Goal: Task Accomplishment & Management: Use online tool/utility

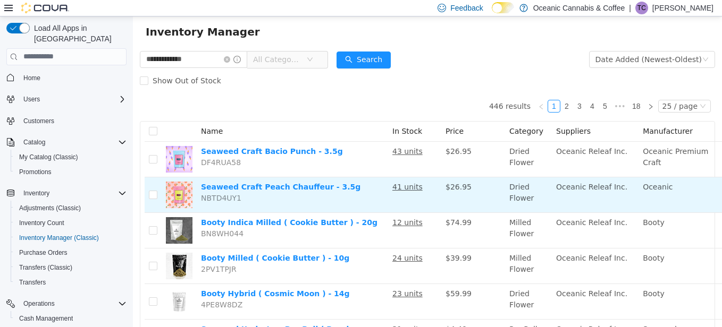
scroll to position [23, 0]
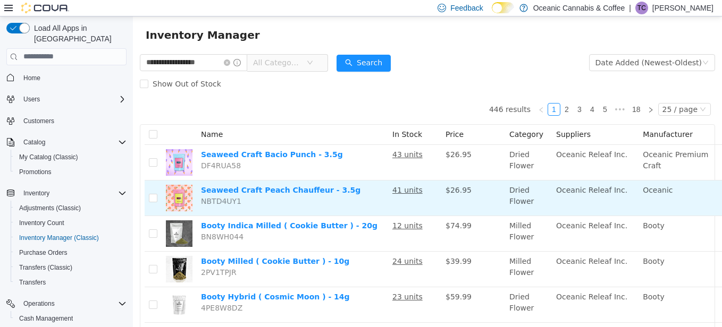
type input "**********"
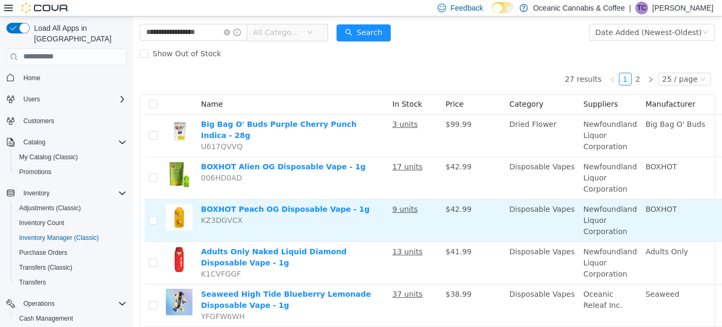
scroll to position [55, 0]
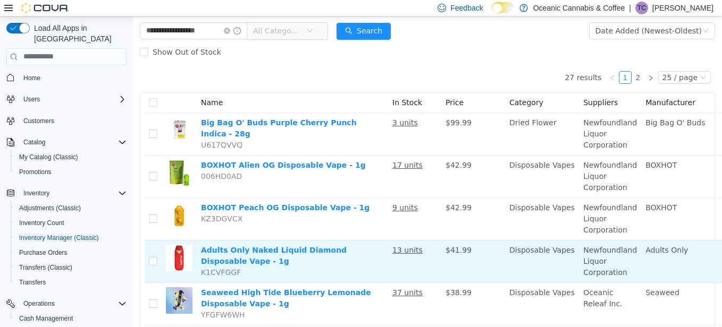
drag, startPoint x: 322, startPoint y: 222, endPoint x: 711, endPoint y: 261, distance: 391.1
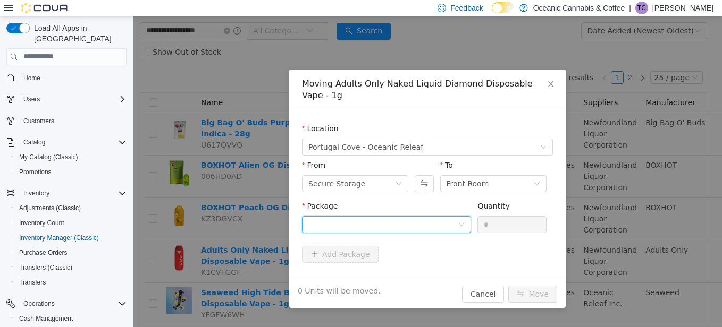
click at [426, 226] on div at bounding box center [382, 224] width 149 height 16
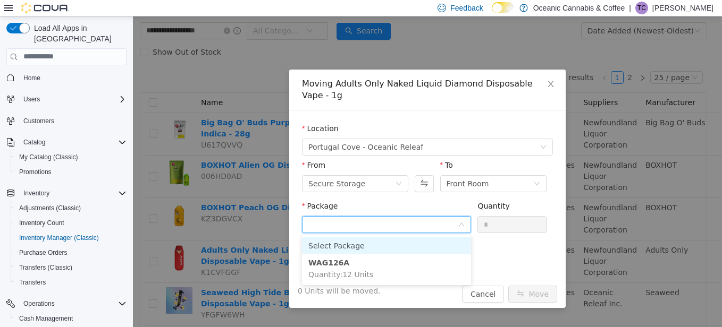
click at [417, 253] on li "Select Package" at bounding box center [386, 245] width 169 height 17
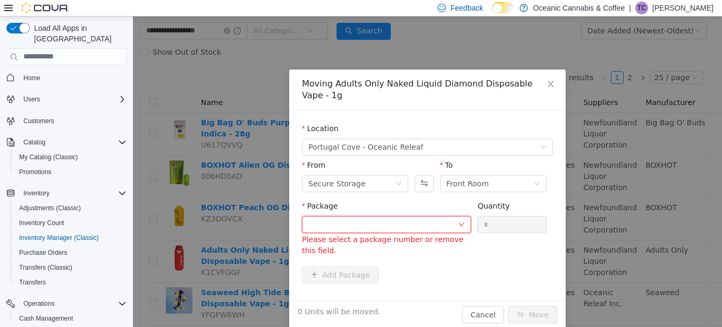
click at [437, 232] on div at bounding box center [382, 224] width 149 height 16
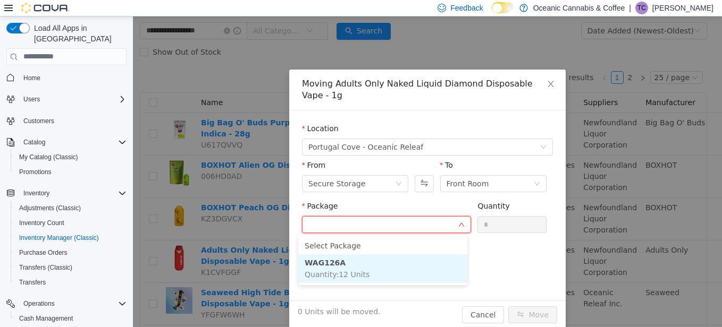
click at [426, 257] on li "WAG126A Quantity : 12 Units" at bounding box center [382, 268] width 169 height 29
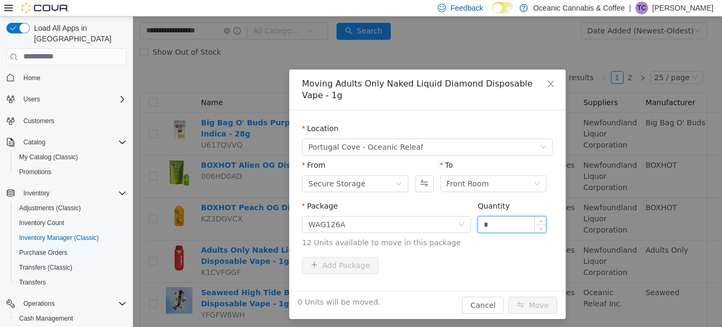
click at [498, 231] on input "*" at bounding box center [512, 224] width 68 height 16
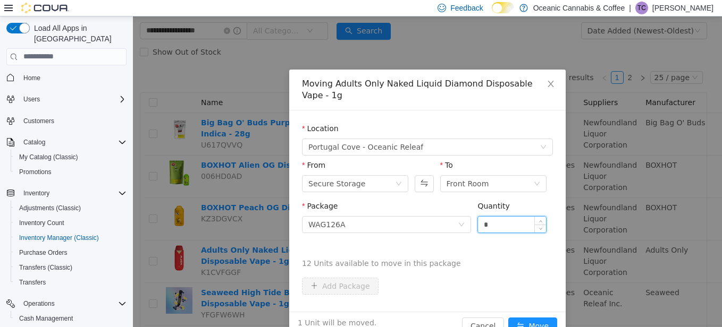
type input "*"
click at [508, 317] on button "Move" at bounding box center [532, 325] width 49 height 17
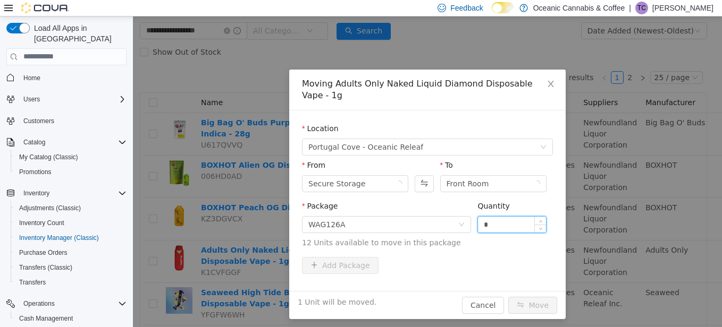
click at [508, 297] on button "Move" at bounding box center [532, 305] width 49 height 17
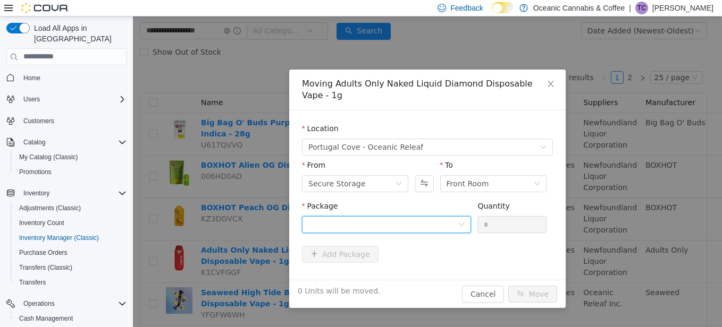
click at [403, 219] on div at bounding box center [382, 224] width 149 height 16
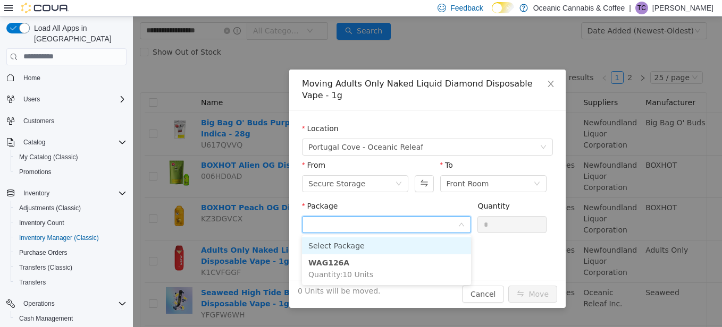
click at [391, 248] on li "Select Package" at bounding box center [386, 245] width 169 height 17
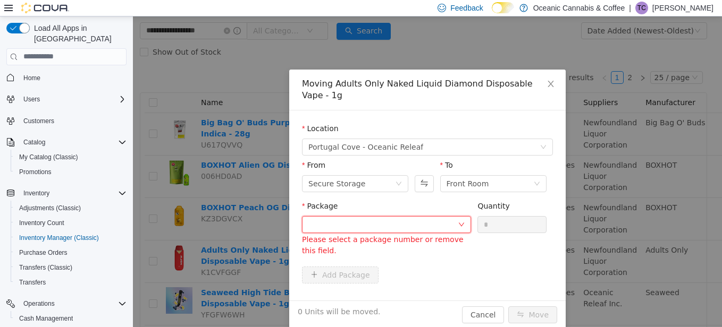
click at [416, 231] on div at bounding box center [382, 224] width 149 height 16
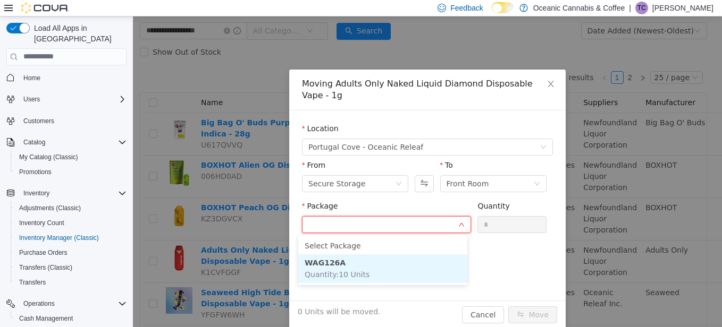
click at [403, 262] on li "WAG126A Quantity : 10 Units" at bounding box center [382, 268] width 169 height 29
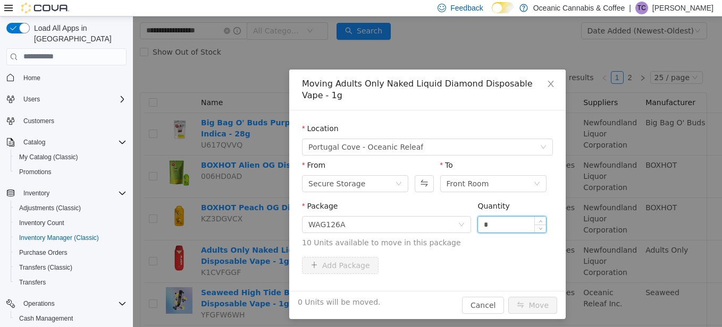
click at [482, 224] on input "*" at bounding box center [512, 224] width 68 height 16
type input "**"
click at [508, 297] on button "Move" at bounding box center [532, 305] width 49 height 17
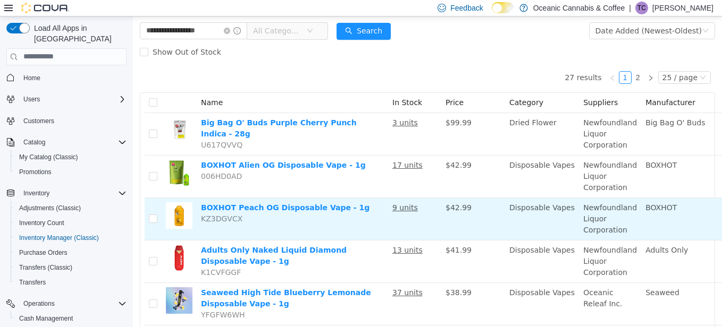
click at [677, 202] on td "BOXHOT" at bounding box center [681, 219] width 80 height 43
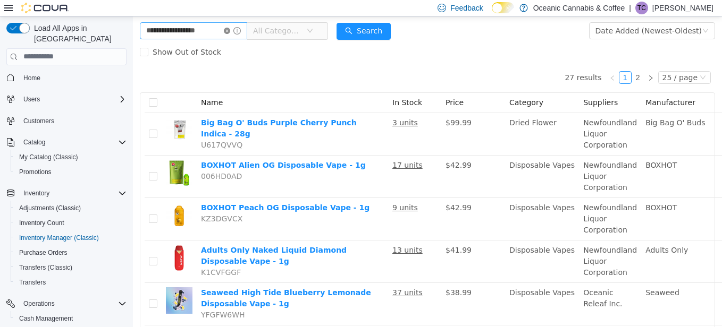
click at [230, 28] on icon "icon: close-circle" at bounding box center [227, 30] width 6 height 6
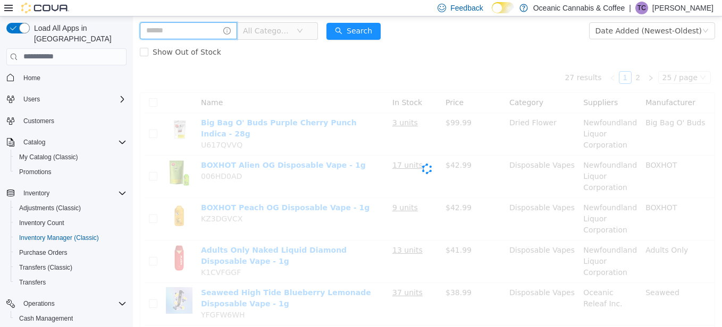
click at [203, 30] on input "text" at bounding box center [188, 30] width 97 height 17
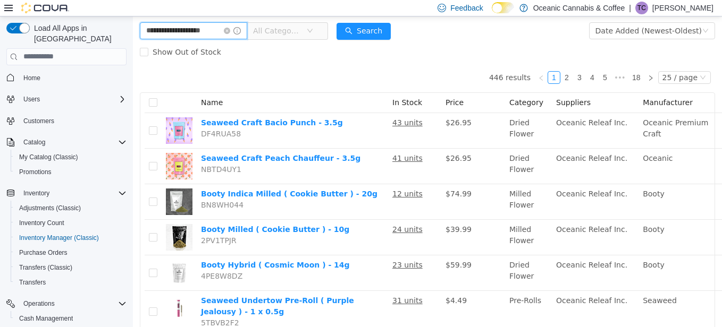
type input "**********"
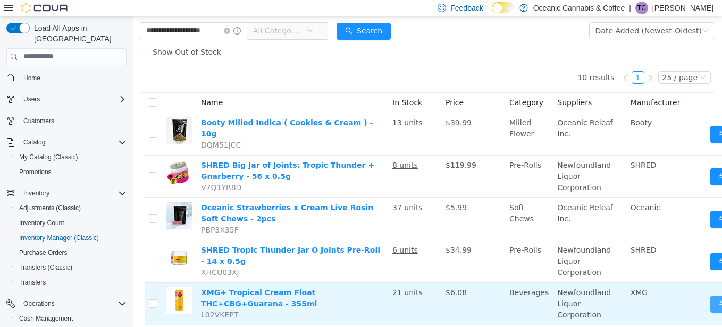
click at [710, 296] on button "Move" at bounding box center [734, 304] width 49 height 17
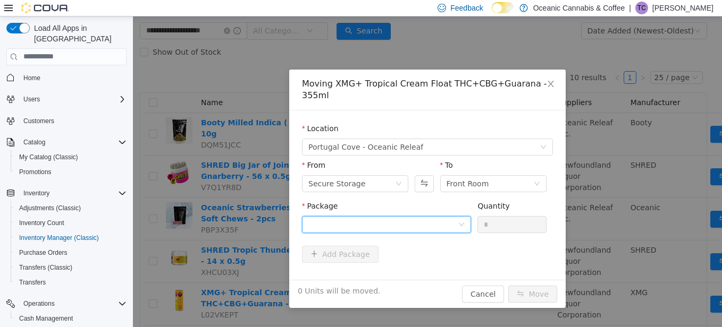
click at [382, 216] on div at bounding box center [382, 224] width 149 height 16
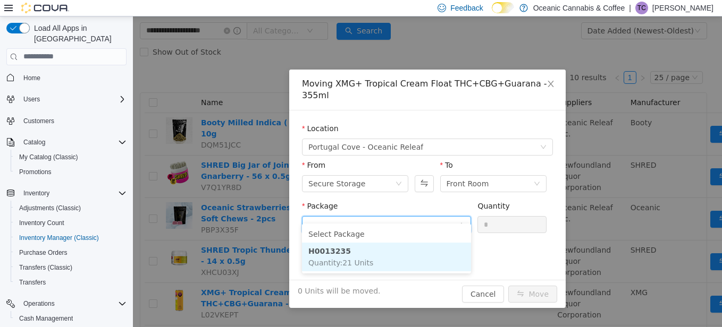
click at [364, 246] on li "H0013235 Quantity : 21 Units" at bounding box center [386, 256] width 169 height 29
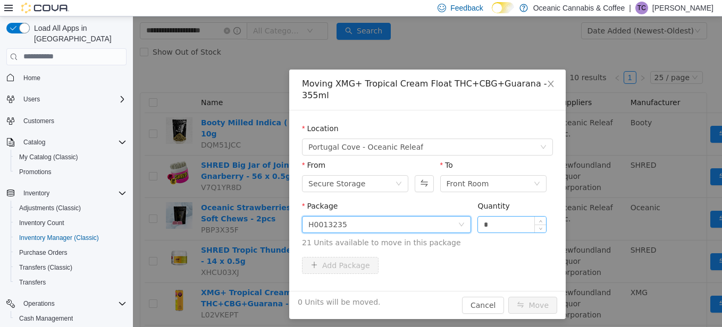
click at [500, 216] on input "*" at bounding box center [512, 224] width 68 height 16
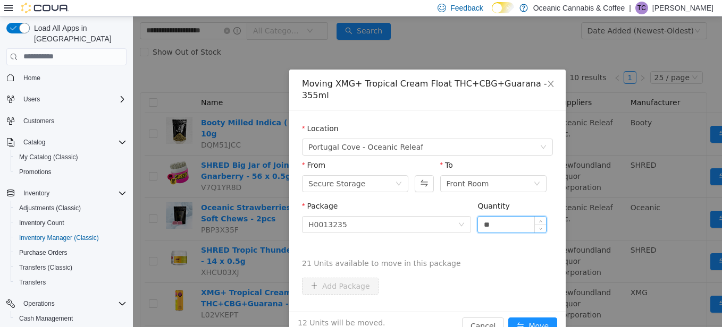
type input "**"
click at [508, 317] on button "Move" at bounding box center [532, 325] width 49 height 17
